Goal: Transaction & Acquisition: Download file/media

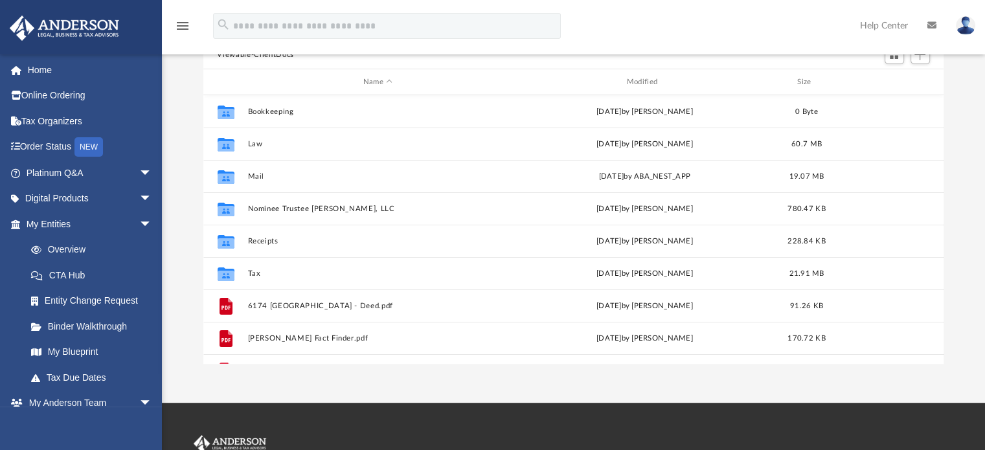
scroll to position [137, 0]
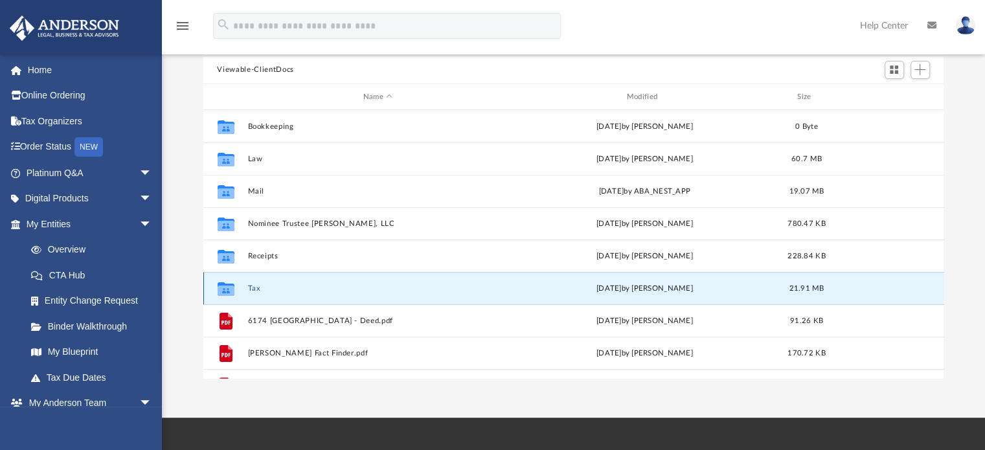
click at [260, 290] on button "Tax" at bounding box center [377, 288] width 261 height 8
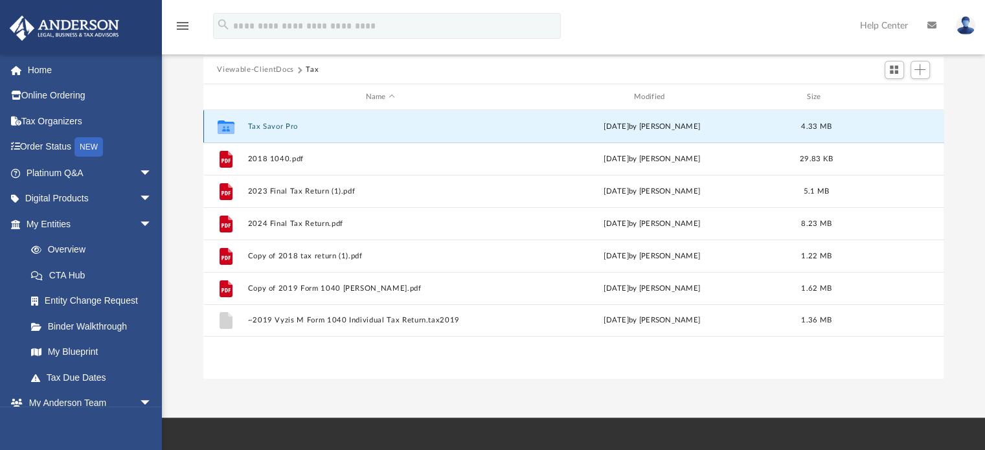
click at [284, 126] on button "Tax Savor Pro" at bounding box center [380, 126] width 266 height 8
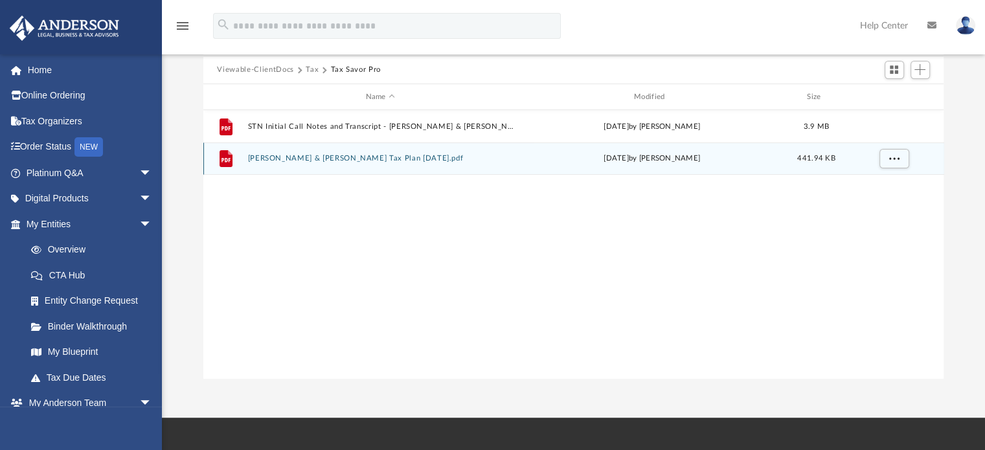
click at [326, 157] on button "Windom, Jason & Mia Tax Plan 2025-09-16.pdf" at bounding box center [380, 159] width 266 height 8
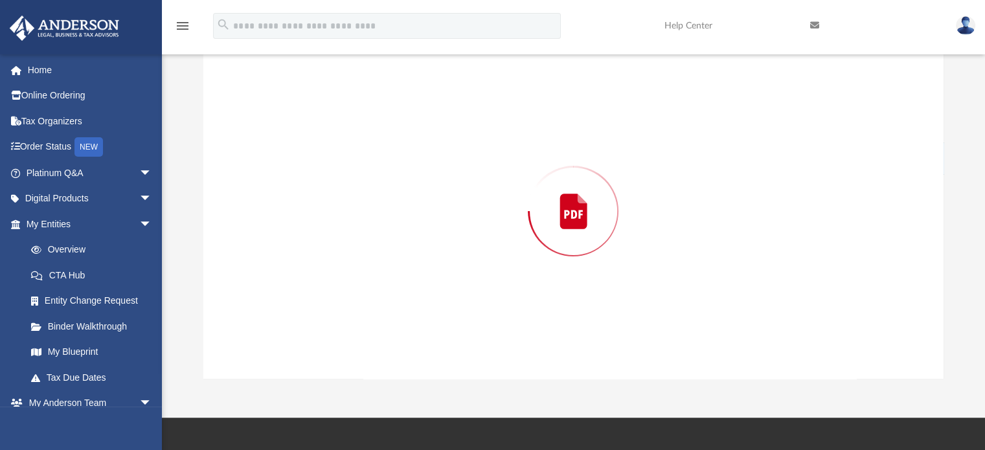
click at [326, 157] on div "Preview" at bounding box center [573, 211] width 741 height 334
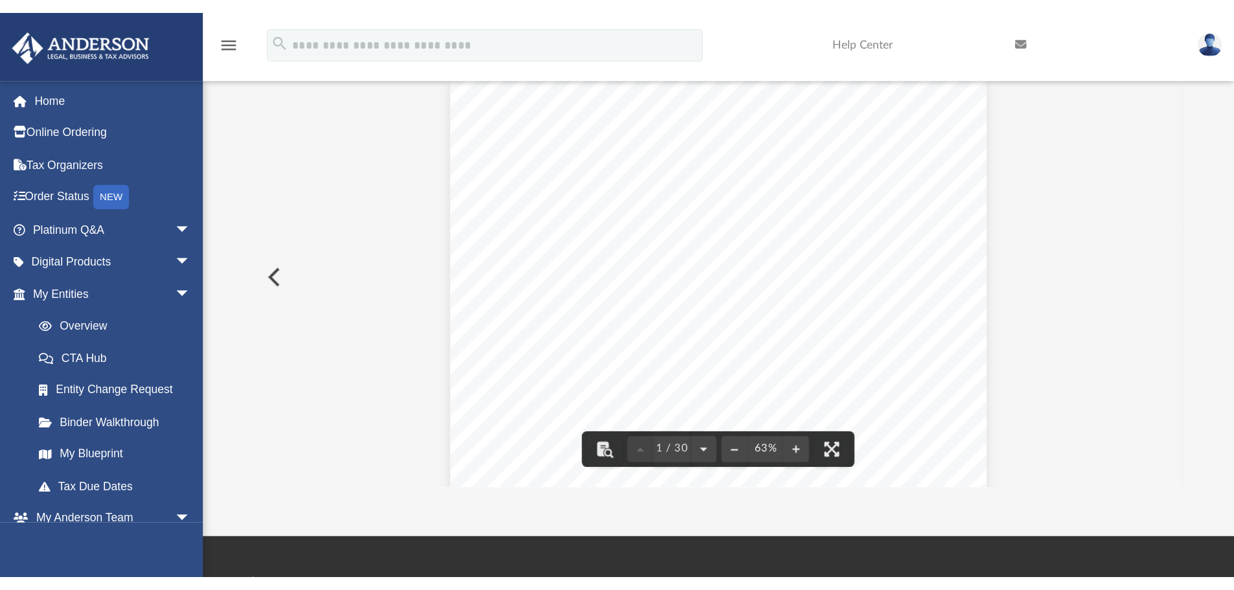
scroll to position [0, 0]
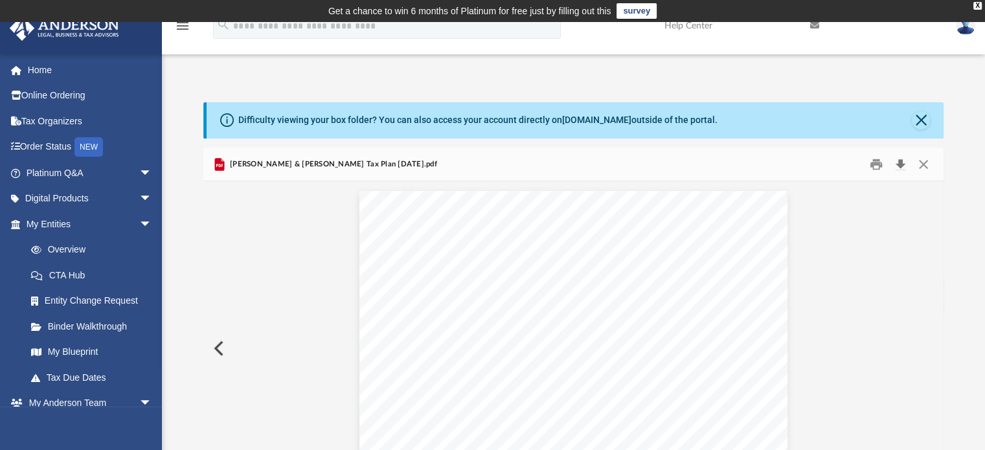
click at [898, 160] on button "Download" at bounding box center [900, 164] width 23 height 20
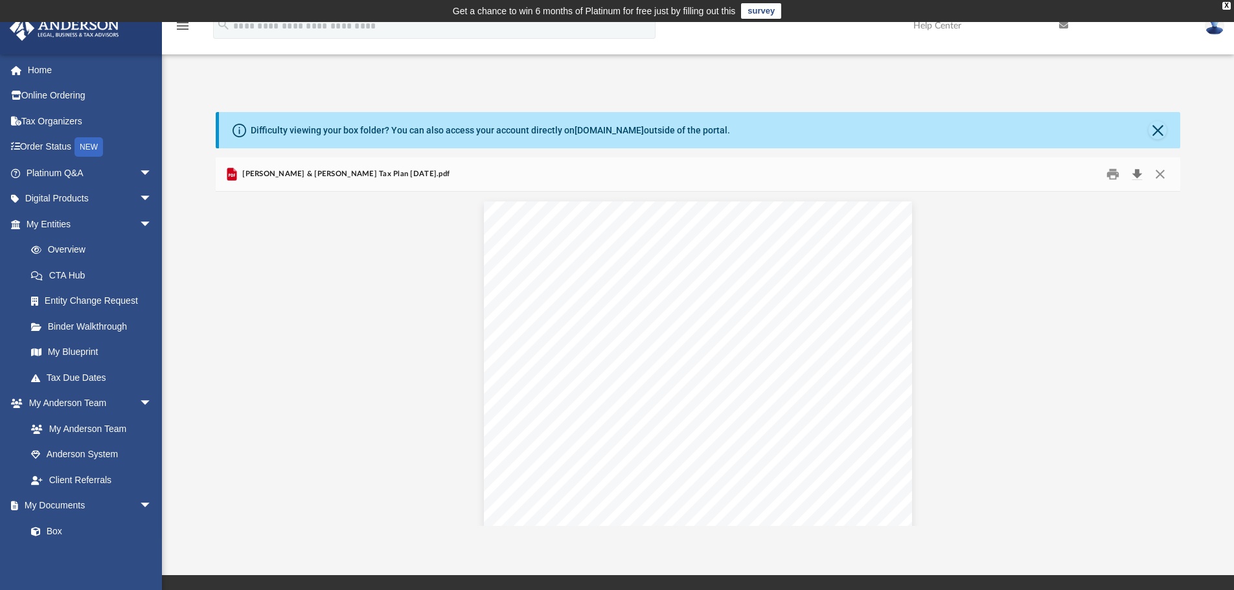
scroll to position [285, 955]
